Goal: Task Accomplishment & Management: Manage account settings

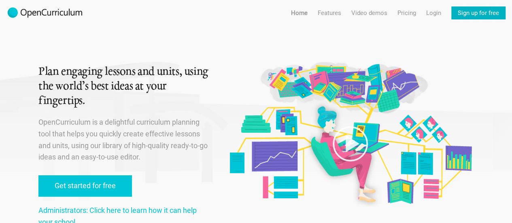
click at [463, 12] on link "Sign up for free" at bounding box center [479, 12] width 54 height 13
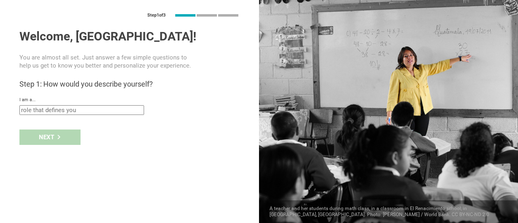
click at [77, 109] on input "text" at bounding box center [81, 110] width 125 height 10
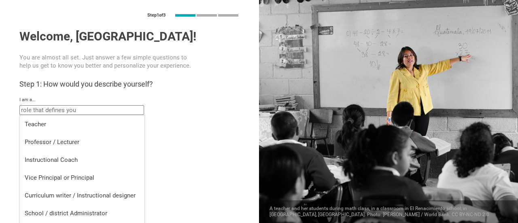
click at [177, 82] on h3 "Step 1: How would you describe yourself?" at bounding box center [129, 84] width 220 height 10
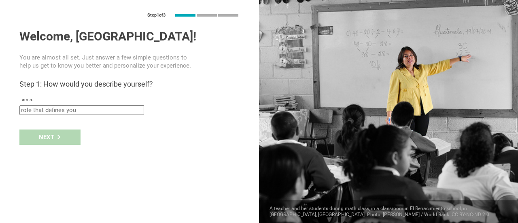
click at [57, 107] on input "text" at bounding box center [81, 110] width 125 height 10
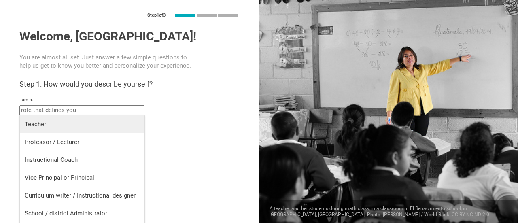
click at [55, 124] on div "Teacher" at bounding box center [82, 124] width 115 height 8
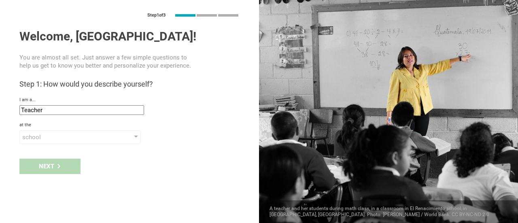
click at [58, 113] on input "Teacher" at bounding box center [81, 110] width 125 height 10
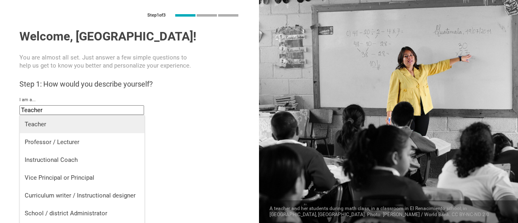
click at [95, 121] on div "Teacher" at bounding box center [82, 124] width 115 height 8
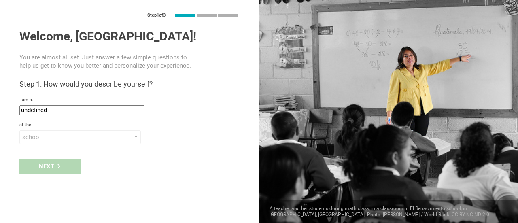
click at [93, 108] on input "undefined" at bounding box center [81, 110] width 125 height 10
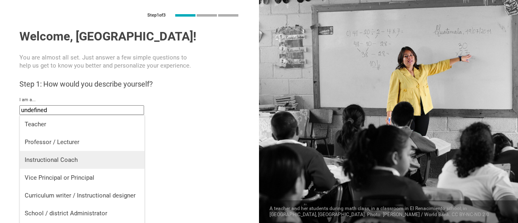
click at [64, 161] on div "Instructional Coach" at bounding box center [82, 160] width 115 height 8
type input "Instructional Coach"
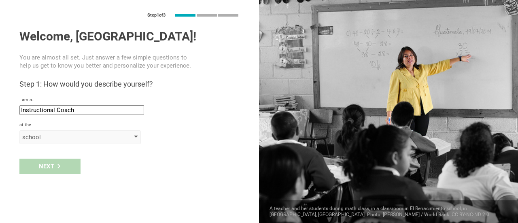
click at [91, 137] on div "school" at bounding box center [68, 137] width 93 height 8
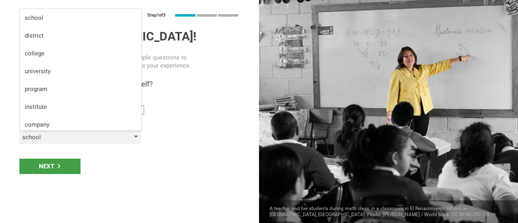
click at [91, 137] on div "school" at bounding box center [68, 137] width 93 height 8
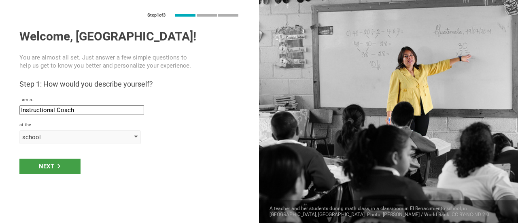
click at [77, 136] on div "school" at bounding box center [68, 137] width 93 height 8
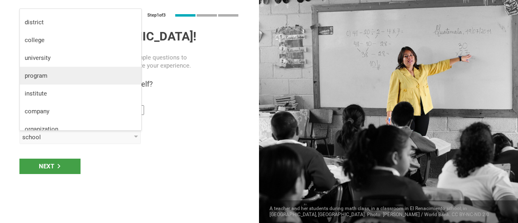
scroll to position [21, 0]
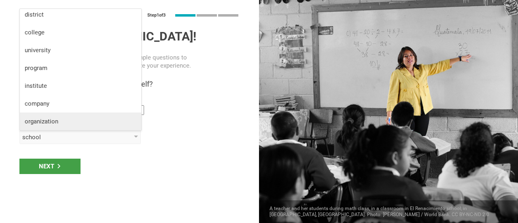
click at [65, 119] on div "organization" at bounding box center [81, 121] width 112 height 8
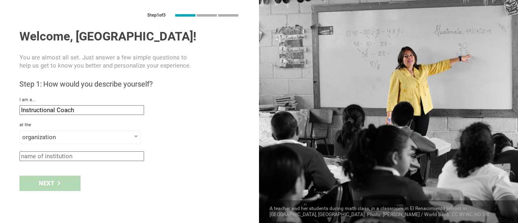
click at [59, 156] on input "text" at bounding box center [81, 156] width 125 height 10
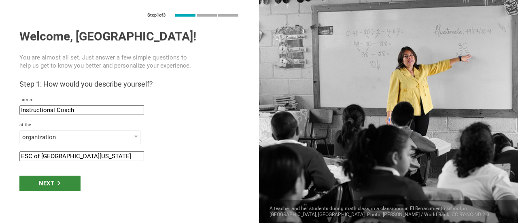
type input "ESC of Eastern Ohio"
click at [62, 185] on div "Next" at bounding box center [49, 183] width 61 height 15
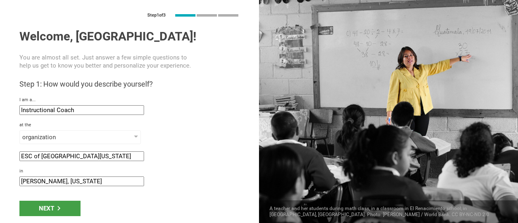
drag, startPoint x: 48, startPoint y: 182, endPoint x: 14, endPoint y: 178, distance: 33.9
click at [14, 178] on div "Step 1 of 3 Welcome, Bethany! You are almost all set. Just answer a few simple …" at bounding box center [129, 111] width 259 height 223
type input "Canfield, Ohio"
click at [63, 210] on div "Next" at bounding box center [49, 208] width 61 height 15
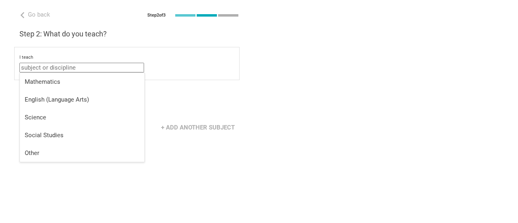
click at [75, 67] on input "text" at bounding box center [81, 68] width 125 height 10
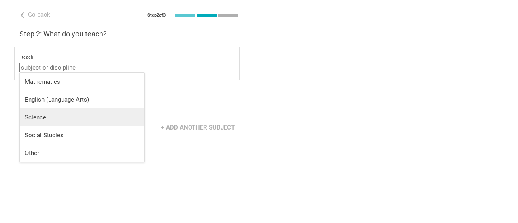
click at [52, 111] on li "Science" at bounding box center [82, 118] width 125 height 18
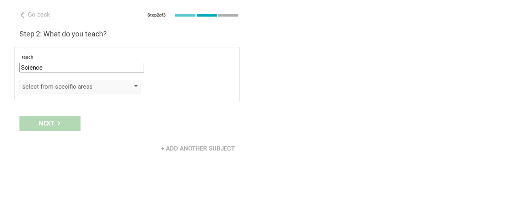
click at [109, 84] on div "select from specific areas" at bounding box center [68, 87] width 93 height 8
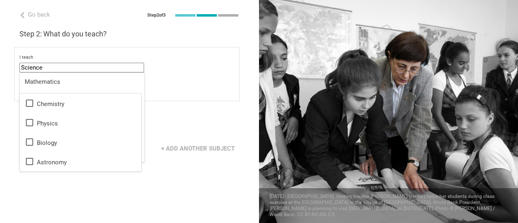
click at [90, 68] on input "Science" at bounding box center [81, 68] width 125 height 10
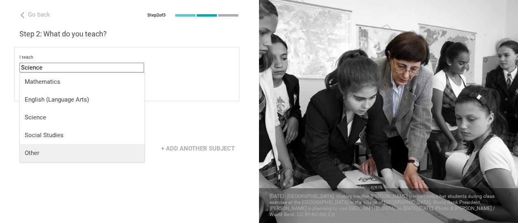
click at [44, 153] on div "Other" at bounding box center [82, 153] width 115 height 8
type input "Other"
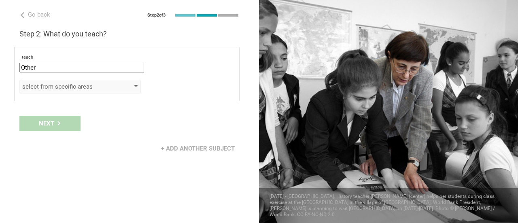
click at [89, 86] on div "select from specific areas" at bounding box center [68, 87] width 93 height 8
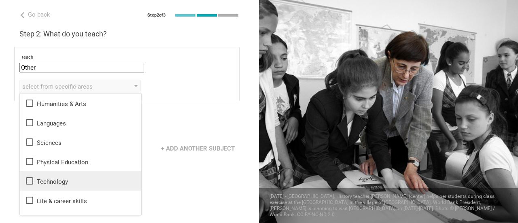
scroll to position [15, 0]
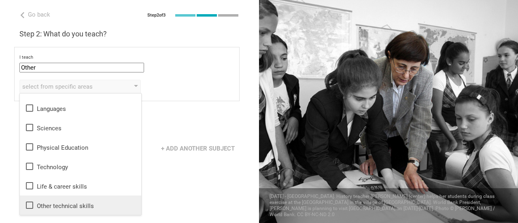
click at [73, 204] on div "Other technical skills" at bounding box center [81, 205] width 112 height 10
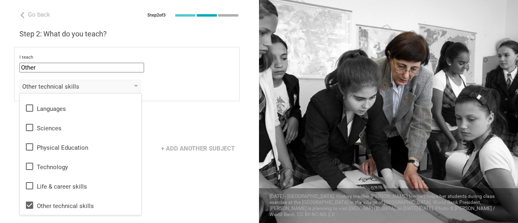
click at [189, 100] on div "I teach Other Mathematics English (Language Arts) Science Social Studies Other …" at bounding box center [127, 74] width 226 height 54
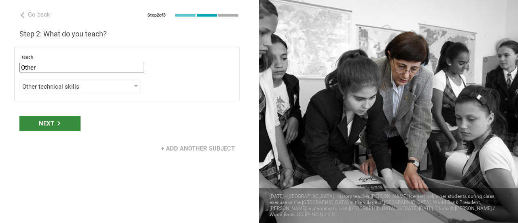
click at [47, 124] on div "Next" at bounding box center [49, 123] width 61 height 15
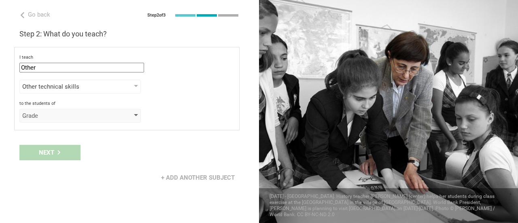
click at [52, 115] on div "Grade" at bounding box center [68, 116] width 93 height 8
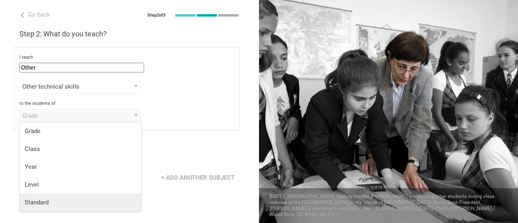
click at [56, 198] on div "Standard" at bounding box center [81, 202] width 112 height 8
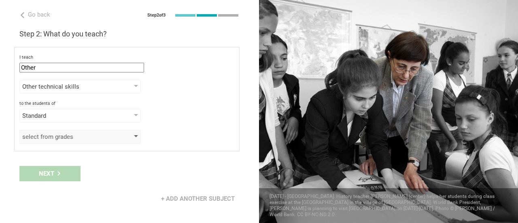
click at [90, 134] on div "select from grades" at bounding box center [68, 137] width 93 height 8
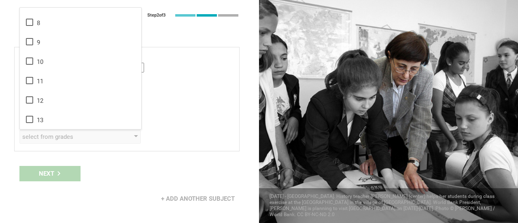
scroll to position [0, 0]
click at [177, 111] on div "Standard Grade Class Year Level Standard" at bounding box center [126, 116] width 215 height 14
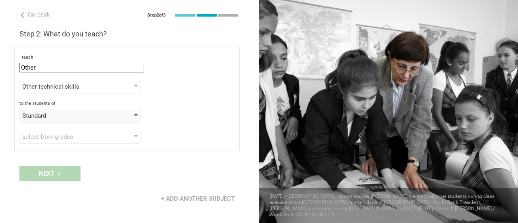
click at [49, 119] on div "Standard" at bounding box center [68, 116] width 93 height 8
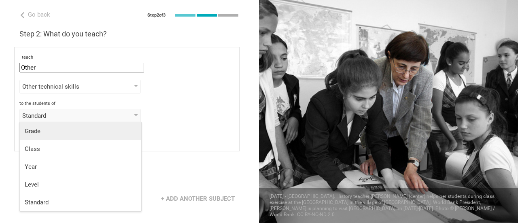
click at [66, 134] on div "Grade" at bounding box center [81, 131] width 112 height 8
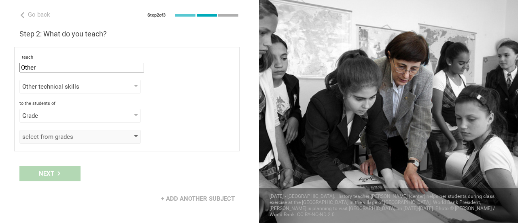
click at [58, 135] on div "select from grades" at bounding box center [68, 137] width 93 height 8
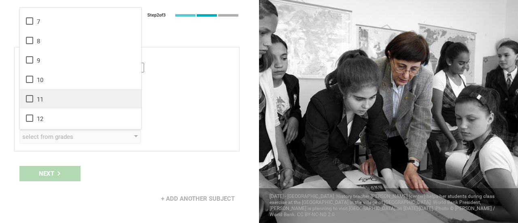
scroll to position [131, 0]
click at [32, 98] on icon at bounding box center [29, 99] width 7 height 7
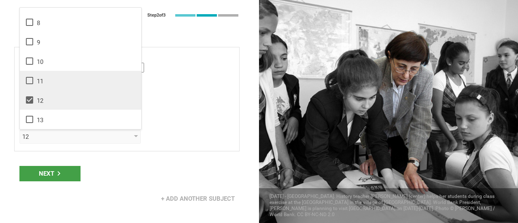
click at [29, 80] on icon at bounding box center [30, 81] width 10 height 10
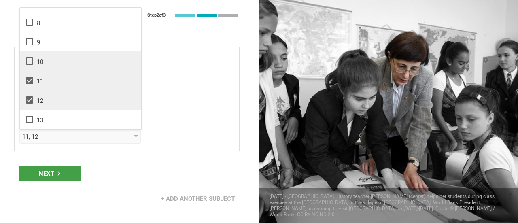
click at [29, 64] on icon at bounding box center [29, 61] width 7 height 7
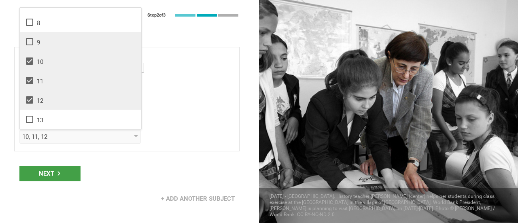
click at [30, 46] on li "9" at bounding box center [81, 41] width 122 height 19
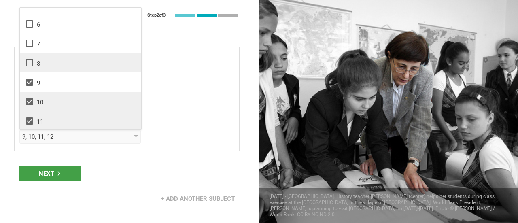
click at [35, 64] on div "8" at bounding box center [81, 63] width 112 height 10
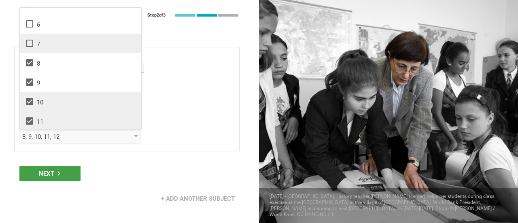
drag, startPoint x: 33, startPoint y: 46, endPoint x: 31, endPoint y: 26, distance: 20.8
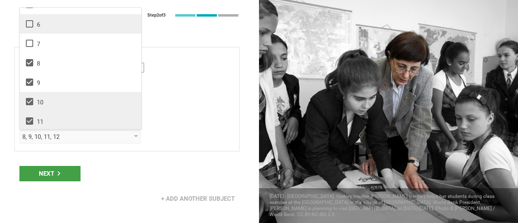
click at [33, 46] on icon at bounding box center [30, 43] width 10 height 10
click at [30, 19] on icon at bounding box center [30, 24] width 10 height 10
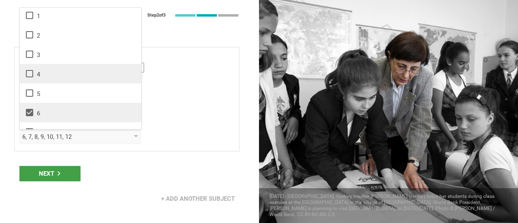
scroll to position [0, 0]
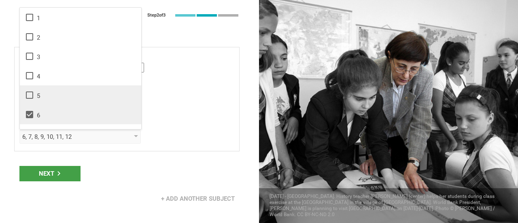
click at [30, 91] on icon at bounding box center [30, 95] width 10 height 10
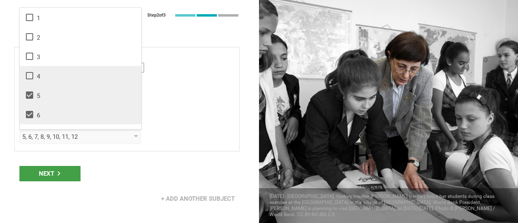
click at [33, 70] on li "4" at bounding box center [81, 75] width 122 height 19
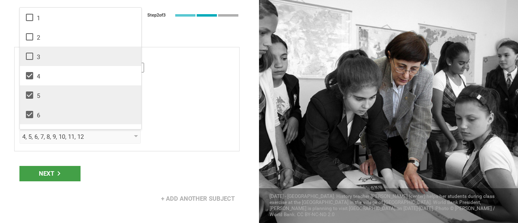
click at [26, 51] on li "3" at bounding box center [81, 56] width 122 height 19
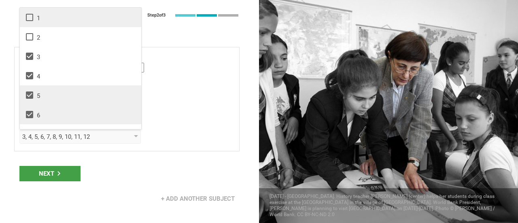
drag, startPoint x: 30, startPoint y: 41, endPoint x: 31, endPoint y: 23, distance: 17.0
click at [30, 38] on icon at bounding box center [30, 37] width 10 height 10
click at [32, 22] on li "1" at bounding box center [81, 17] width 122 height 19
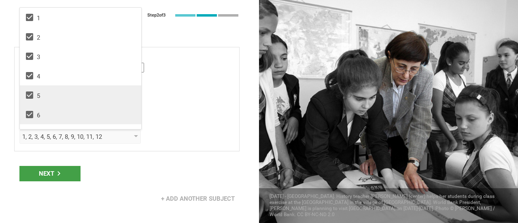
click at [119, 166] on div "Next" at bounding box center [129, 173] width 259 height 25
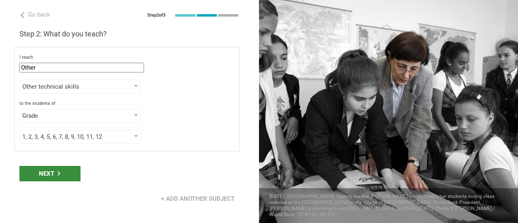
click at [49, 174] on div "Next" at bounding box center [49, 173] width 61 height 15
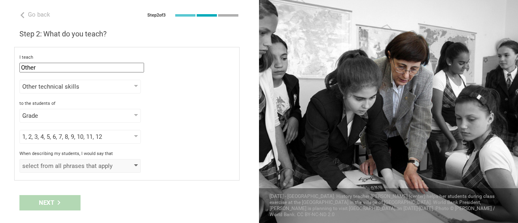
click at [73, 167] on div "select from all phrases that apply" at bounding box center [68, 166] width 93 height 8
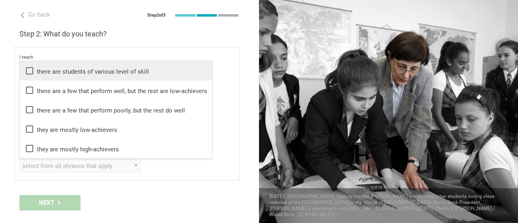
click at [110, 71] on div "there are students of various level of skill" at bounding box center [116, 71] width 183 height 10
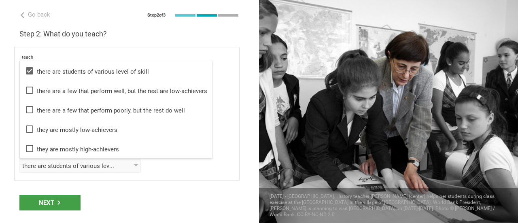
click at [126, 196] on div "Next" at bounding box center [129, 202] width 259 height 25
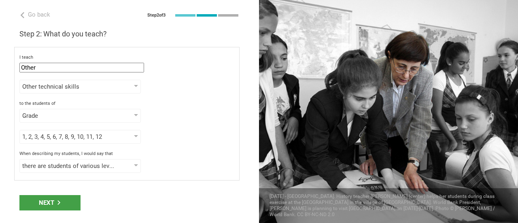
click at [63, 201] on div "Next" at bounding box center [49, 202] width 61 height 15
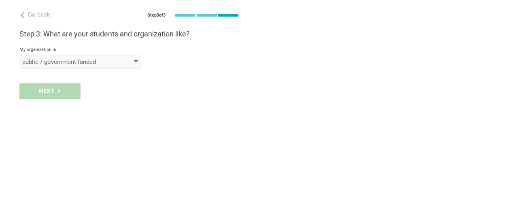
click at [77, 67] on div "public / government-funded" at bounding box center [80, 62] width 122 height 14
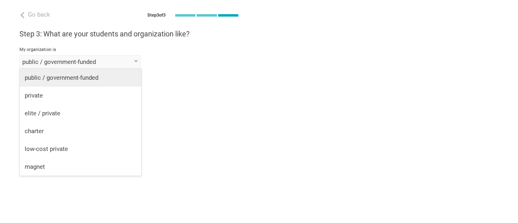
click at [77, 84] on li "public / government-funded" at bounding box center [81, 78] width 122 height 18
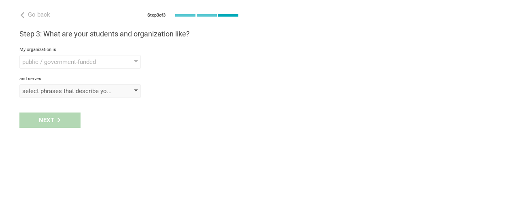
click at [71, 94] on div "select phrases that describe your student population" at bounding box center [68, 91] width 93 height 8
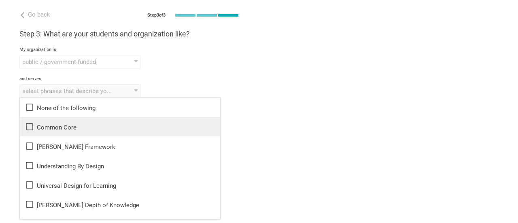
click at [83, 131] on div "Common Core" at bounding box center [120, 127] width 191 height 10
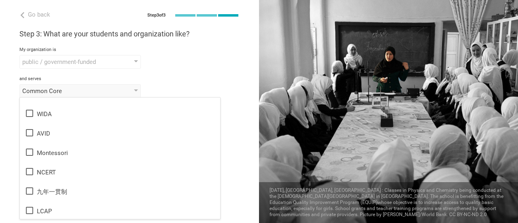
scroll to position [481, 0]
click at [228, 77] on div "and serves" at bounding box center [129, 79] width 220 height 6
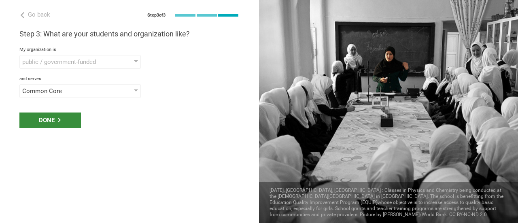
click at [61, 122] on div "Done" at bounding box center [50, 120] width 62 height 15
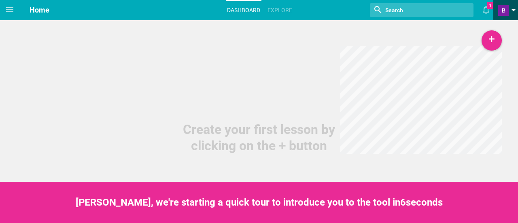
click at [510, 9] on link at bounding box center [509, 10] width 20 height 20
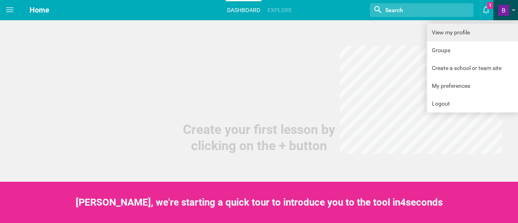
click at [468, 33] on link "View my profile" at bounding box center [472, 32] width 91 height 18
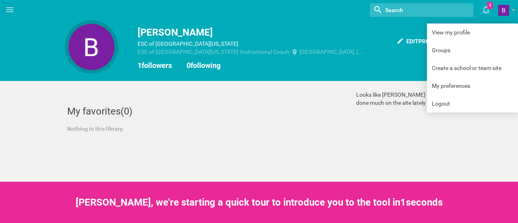
click at [297, 53] on div "ESC of Eastern Ohio · Instructional Coach · Canfield, Ohio" at bounding box center [265, 52] width 254 height 8
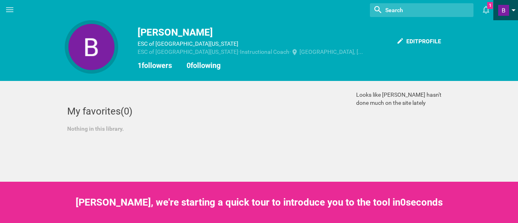
click at [507, 12] on span at bounding box center [504, 10] width 11 height 11
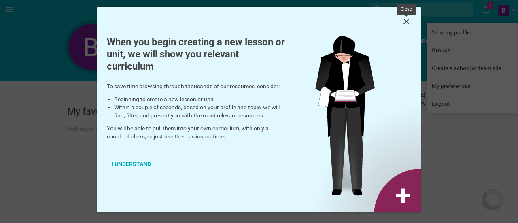
click at [408, 22] on icon at bounding box center [407, 22] width 10 height 10
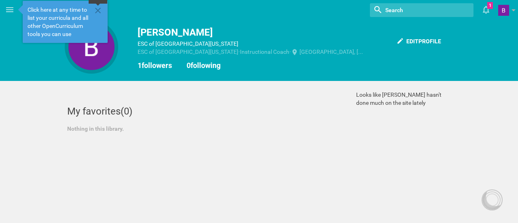
click at [97, 9] on icon at bounding box center [98, 11] width 10 height 10
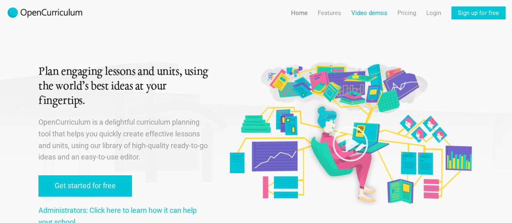
click at [360, 16] on link "Video demos" at bounding box center [370, 12] width 36 height 13
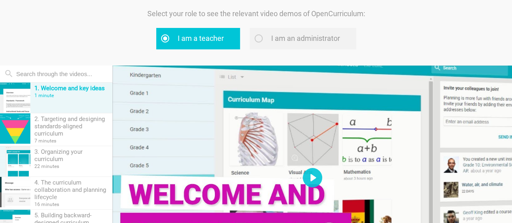
scroll to position [81, 0]
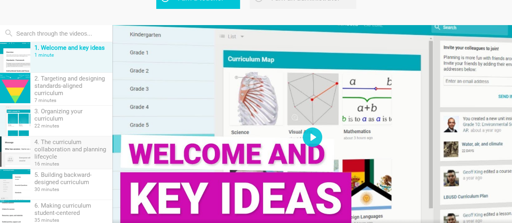
click at [77, 151] on div "4. The curriculum collaboration and planning lifecycle" at bounding box center [71, 150] width 74 height 22
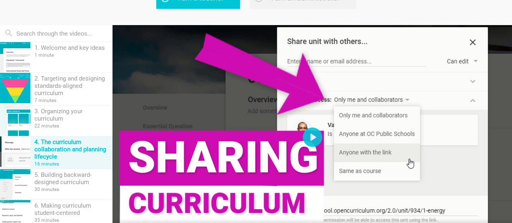
scroll to position [41, 0]
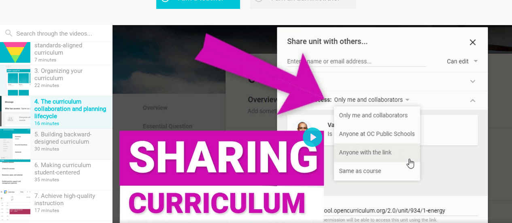
click at [77, 134] on div "5. Building backward-designed curriculum" at bounding box center [71, 138] width 74 height 15
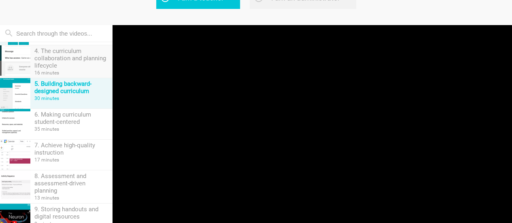
scroll to position [105, 0]
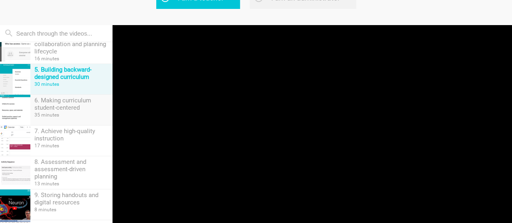
type input "0.16"
click at [80, 119] on div "6. Making curriculum student-centered 35 minutes" at bounding box center [71, 110] width 82 height 30
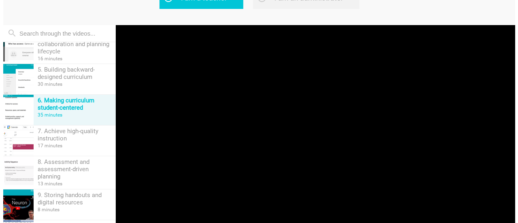
scroll to position [0, 0]
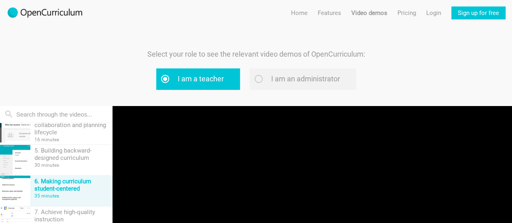
click at [441, 15] on div "Menu Home Features Features For teachers Features For administrators Video demo…" at bounding box center [396, 9] width 231 height 19
click at [433, 14] on link "Login" at bounding box center [433, 12] width 15 height 13
type input "0"
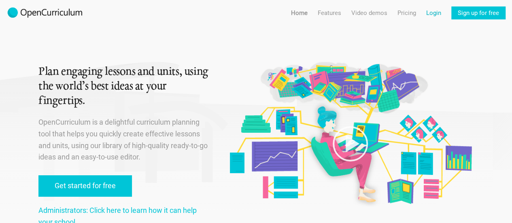
click at [435, 12] on link "Login" at bounding box center [433, 12] width 15 height 13
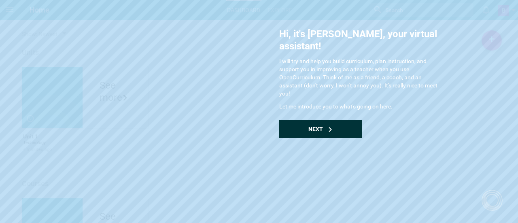
click at [335, 120] on div "Next" at bounding box center [320, 129] width 83 height 18
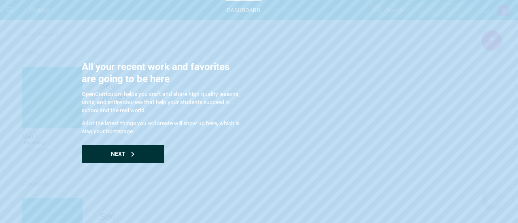
click at [137, 156] on div "Next" at bounding box center [123, 154] width 83 height 18
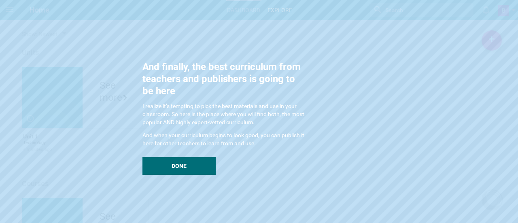
drag, startPoint x: 173, startPoint y: 156, endPoint x: 186, endPoint y: 164, distance: 15.5
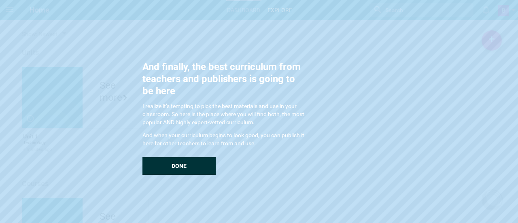
click at [174, 156] on div "And finally, the best curriculum from teachers and publishers is going to be he…" at bounding box center [224, 118] width 162 height 114
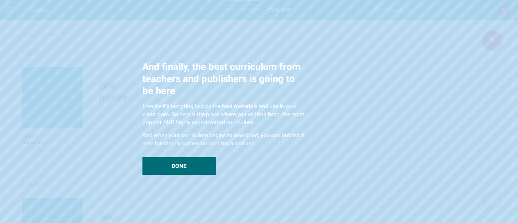
click at [187, 165] on div "Done" at bounding box center [179, 166] width 73 height 18
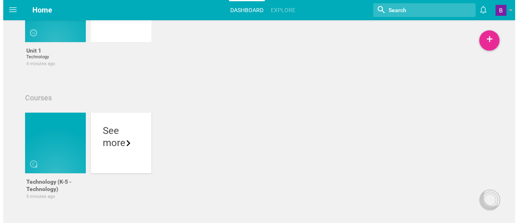
scroll to position [87, 0]
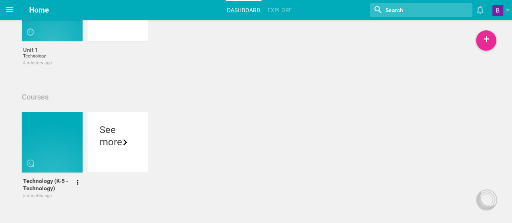
click at [62, 143] on div at bounding box center [52, 142] width 61 height 61
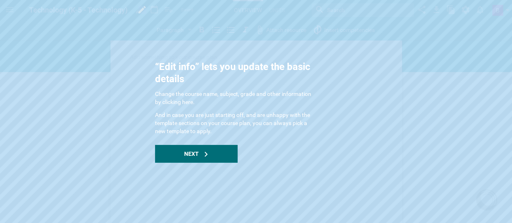
scroll to position [6, 0]
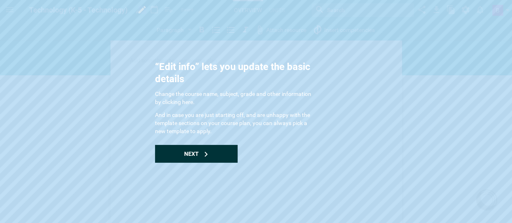
click at [181, 151] on div "Next" at bounding box center [196, 154] width 83 height 18
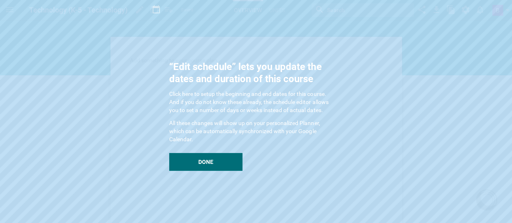
click at [198, 160] on span "Done" at bounding box center [205, 162] width 15 height 6
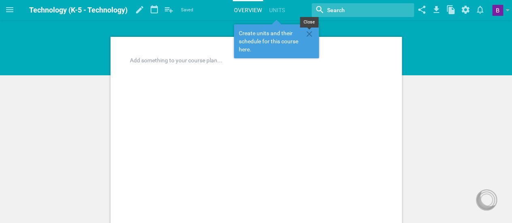
click at [307, 34] on icon at bounding box center [310, 34] width 10 height 10
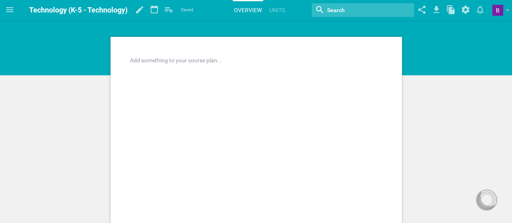
scroll to position [0, 0]
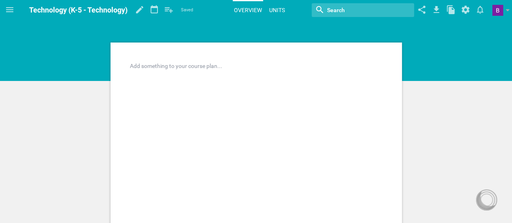
click at [273, 7] on link "Units" at bounding box center [277, 10] width 18 height 18
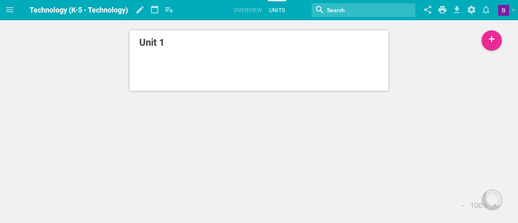
click at [102, 9] on span "Technology (K-5 - Technology)" at bounding box center [79, 10] width 98 height 9
click at [253, 6] on link "Overview" at bounding box center [248, 10] width 30 height 18
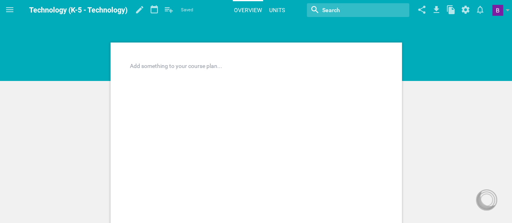
click at [273, 6] on link "Units" at bounding box center [277, 10] width 18 height 18
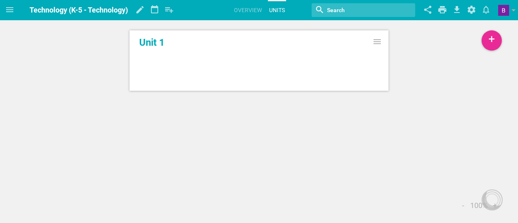
click at [188, 47] on link "Unit 1" at bounding box center [259, 42] width 240 height 15
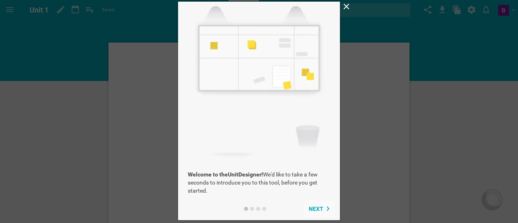
click at [309, 207] on button "Next" at bounding box center [319, 209] width 31 height 16
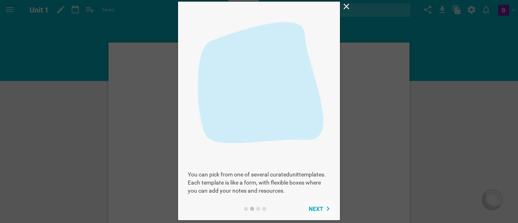
click at [318, 205] on button "Next" at bounding box center [319, 209] width 31 height 16
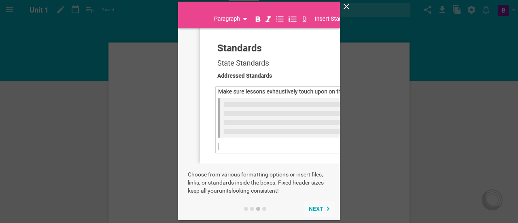
click at [318, 205] on button "Next" at bounding box center [319, 209] width 31 height 16
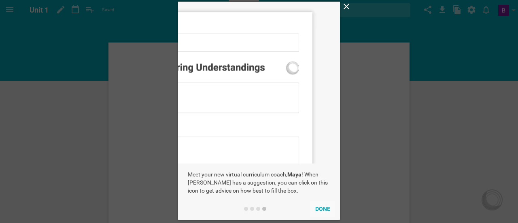
click at [319, 205] on button "Done" at bounding box center [323, 209] width 25 height 16
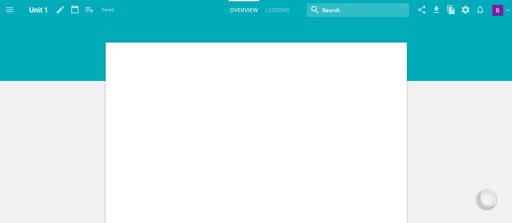
click at [353, 56] on div at bounding box center [256, 52] width 301 height 15
click at [332, 87] on div at bounding box center [256, 226] width 301 height 367
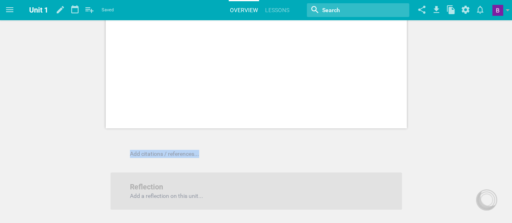
scroll to position [324, 0]
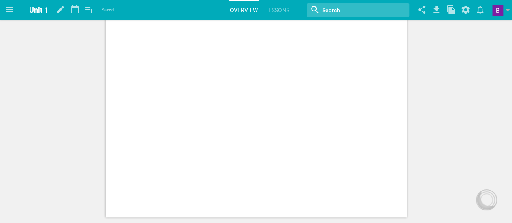
scroll to position [0, 0]
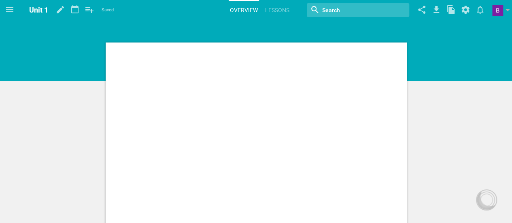
click at [41, 12] on span "Unit 1" at bounding box center [38, 10] width 19 height 9
click at [12, 10] on icon at bounding box center [9, 9] width 7 height 5
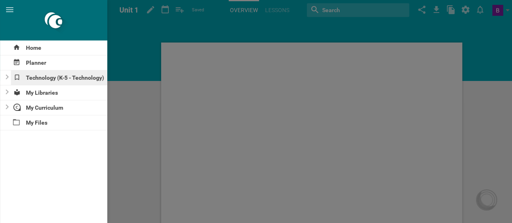
click at [59, 78] on div "Technology (K-5 - Technology)" at bounding box center [59, 77] width 97 height 15
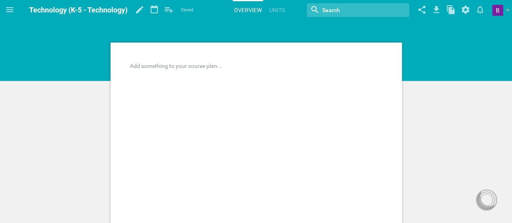
click at [246, 65] on div at bounding box center [256, 66] width 252 height 8
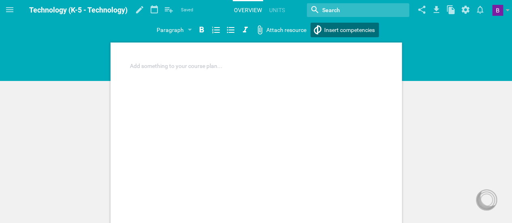
click at [332, 31] on div "Home Planner Technology (K-5 - Technology) My Libraries My Curriculum My Files …" at bounding box center [256, 111] width 512 height 223
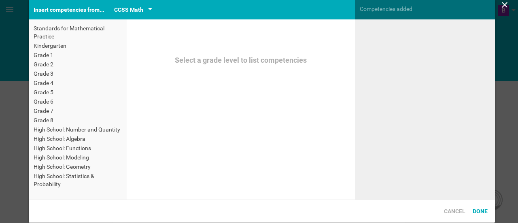
click at [143, 7] on div "CCSS Math" at bounding box center [133, 10] width 38 height 10
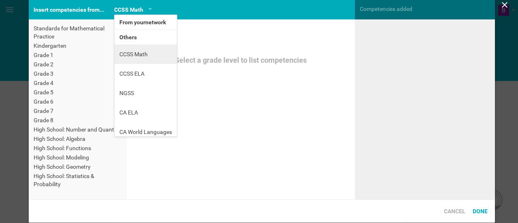
scroll to position [5, 0]
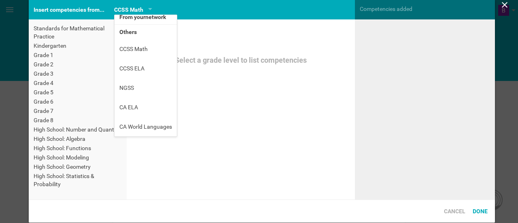
click at [304, 23] on div "Select a grade level to list competencies" at bounding box center [241, 109] width 228 height 180
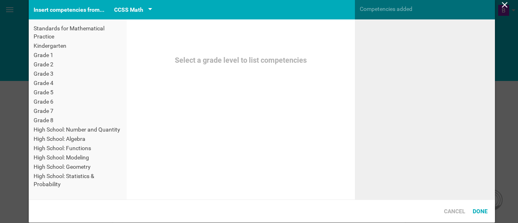
click at [139, 11] on div "CCSS Math" at bounding box center [128, 10] width 29 height 10
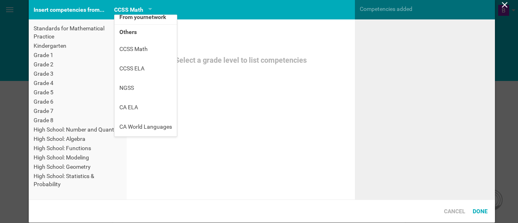
click at [79, 9] on div "Insert competencies from..." at bounding box center [69, 9] width 81 height 19
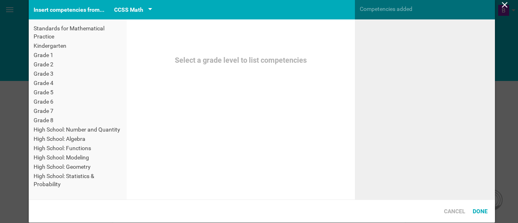
click at [119, 6] on div "CCSS Math" at bounding box center [128, 10] width 29 height 10
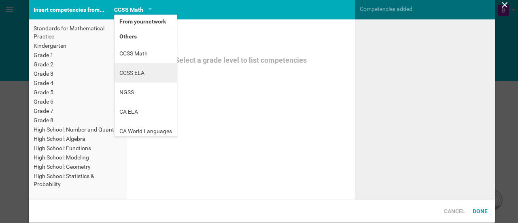
scroll to position [0, 0]
click at [503, 6] on icon at bounding box center [505, 5] width 10 height 10
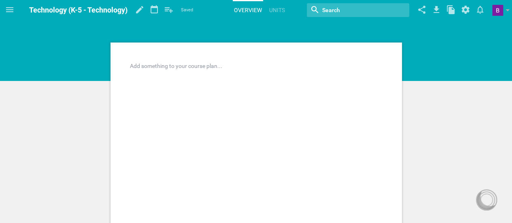
drag, startPoint x: 274, startPoint y: 119, endPoint x: 416, endPoint y: 116, distance: 142.2
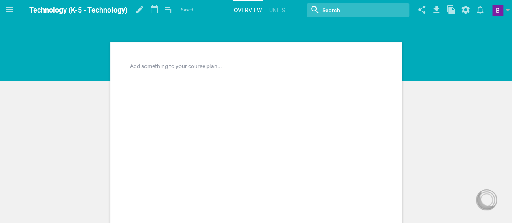
click at [169, 64] on div at bounding box center [256, 66] width 252 height 8
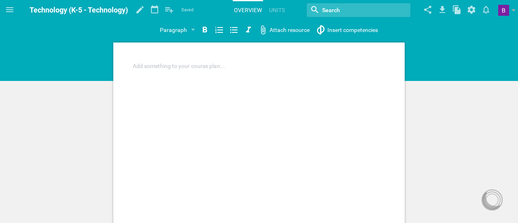
click at [334, 28] on div "Home Planner Technology (K-5 - Technology) My Libraries My Curriculum My Files …" at bounding box center [259, 111] width 518 height 223
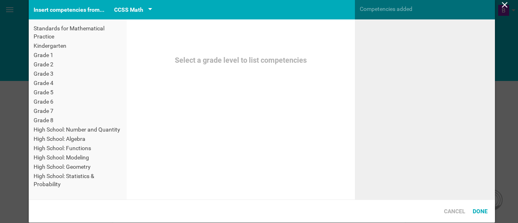
click at [144, 9] on div "CCSS Math" at bounding box center [133, 10] width 38 height 10
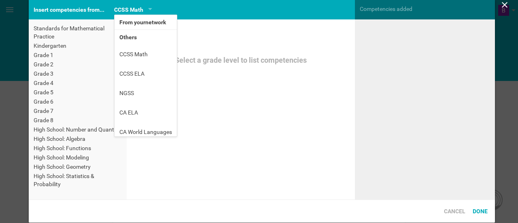
click at [140, 38] on li "Others" at bounding box center [146, 37] width 62 height 15
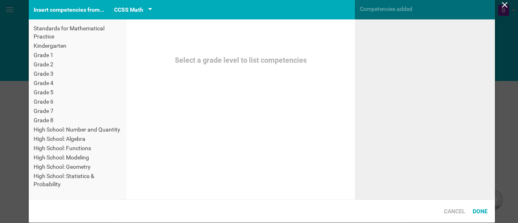
drag, startPoint x: 139, startPoint y: 2, endPoint x: 143, endPoint y: 11, distance: 9.5
click at [140, 2] on div "CCSS Math From your network Others CCSS Math CCSS ELA NGSS CA ELA CA World Lang…" at bounding box center [133, 9] width 48 height 19
click at [143, 11] on div "CCSS Math" at bounding box center [133, 10] width 38 height 10
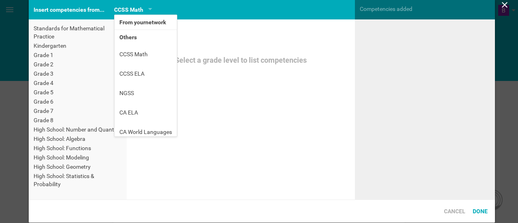
click at [154, 21] on li "From your network" at bounding box center [146, 22] width 62 height 15
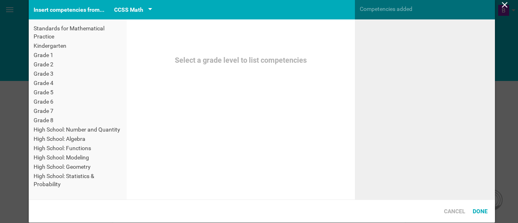
click at [139, 10] on div "CCSS Math" at bounding box center [128, 10] width 29 height 10
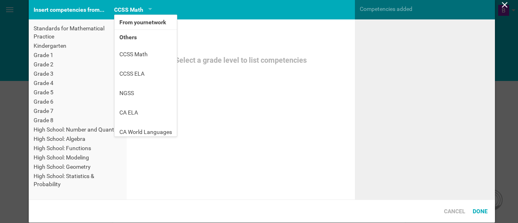
click at [144, 19] on li "From your network" at bounding box center [146, 22] width 62 height 15
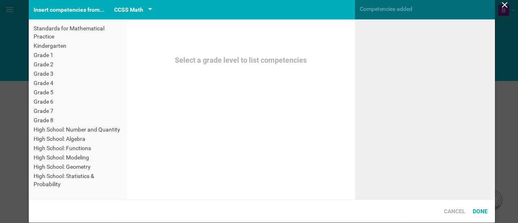
click at [141, 10] on div "CCSS Math" at bounding box center [128, 10] width 29 height 10
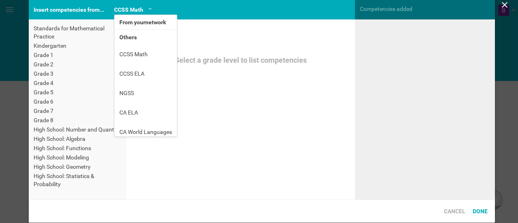
click at [80, 9] on div "Insert competencies from..." at bounding box center [69, 9] width 81 height 19
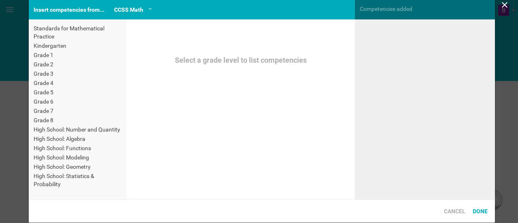
click at [386, 11] on div "Competencies added" at bounding box center [425, 9] width 140 height 18
click at [501, 4] on icon at bounding box center [505, 5] width 10 height 10
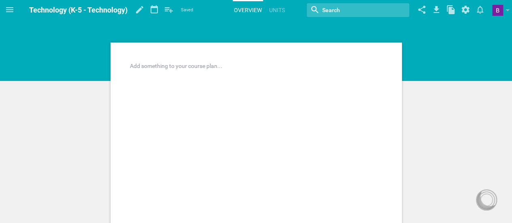
drag, startPoint x: 239, startPoint y: 67, endPoint x: 229, endPoint y: 69, distance: 10.7
click at [239, 67] on div at bounding box center [256, 66] width 252 height 8
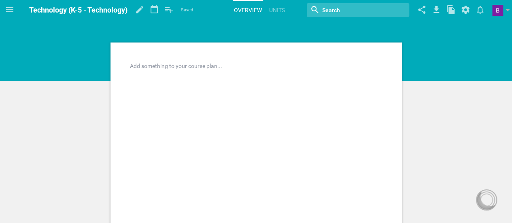
click at [70, 7] on span "Technology (K-5 - Technology)" at bounding box center [78, 10] width 98 height 9
